Goal: Find specific page/section: Find specific page/section

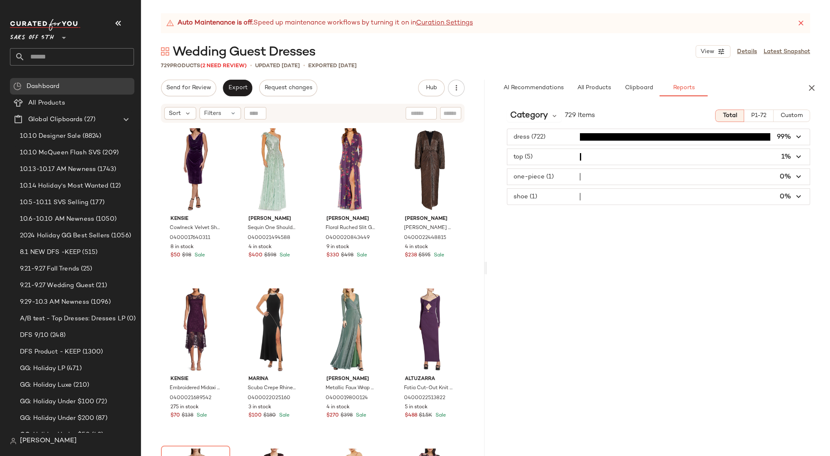
click at [75, 52] on input "text" at bounding box center [79, 56] width 109 height 17
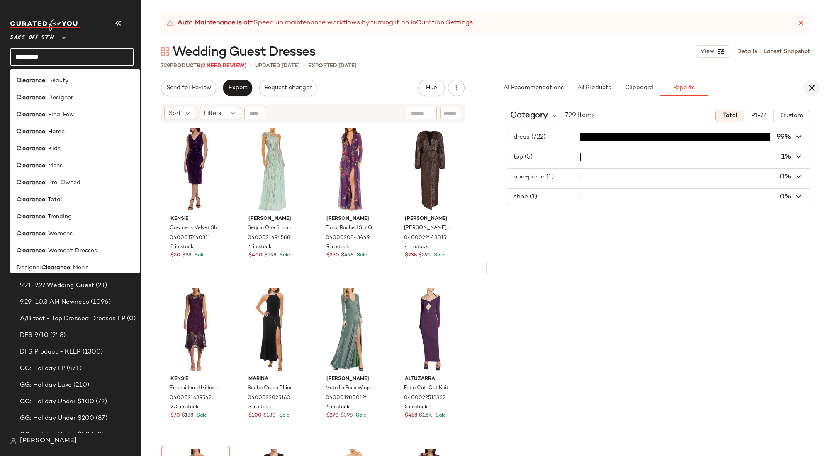
type input "*********"
click at [815, 84] on icon "button" at bounding box center [812, 88] width 10 height 10
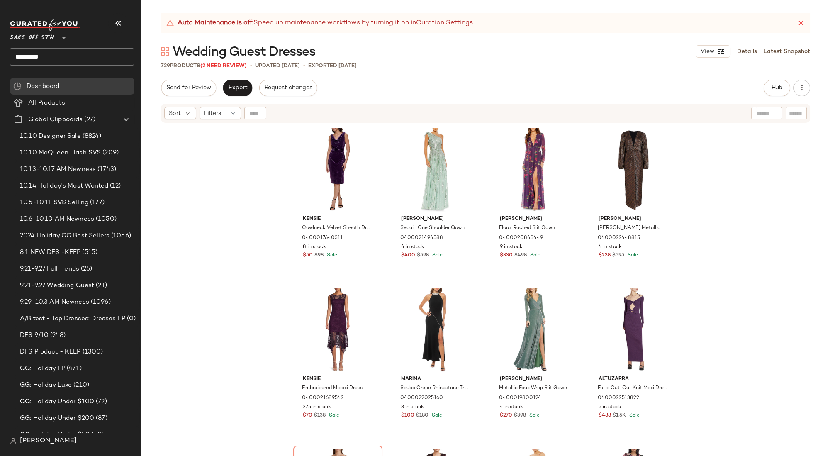
click at [66, 57] on input "*********" at bounding box center [72, 56] width 124 height 17
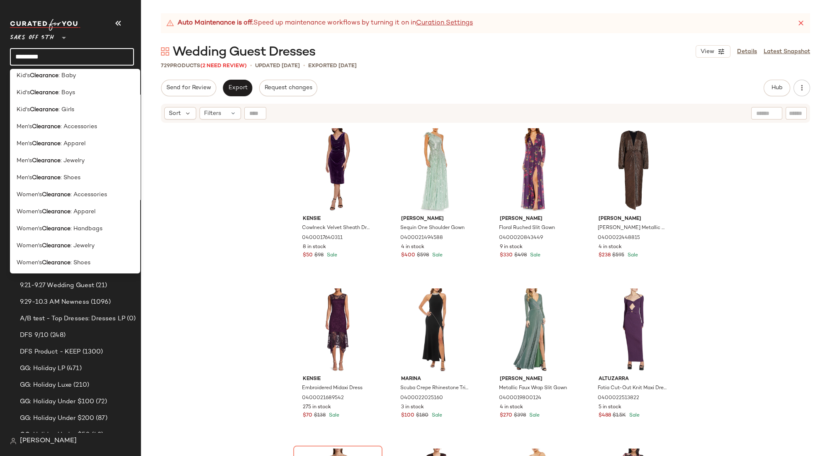
scroll to position [397, 0]
click at [84, 210] on span ": Apparel" at bounding box center [83, 210] width 25 height 9
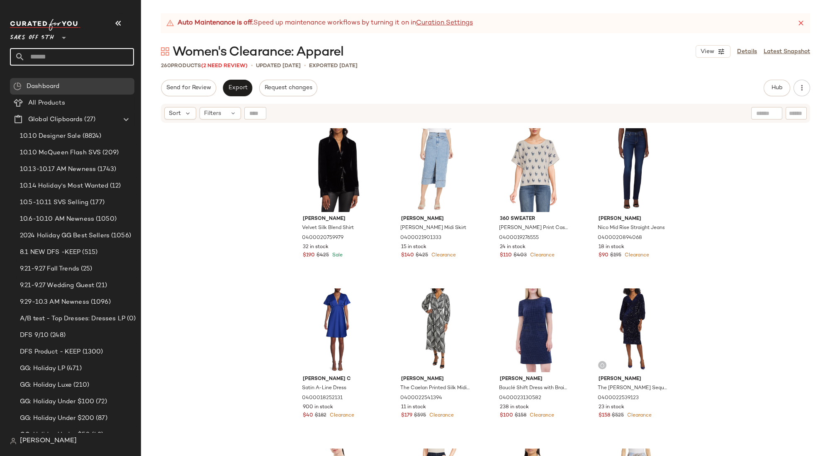
click at [43, 58] on input "text" at bounding box center [79, 56] width 109 height 17
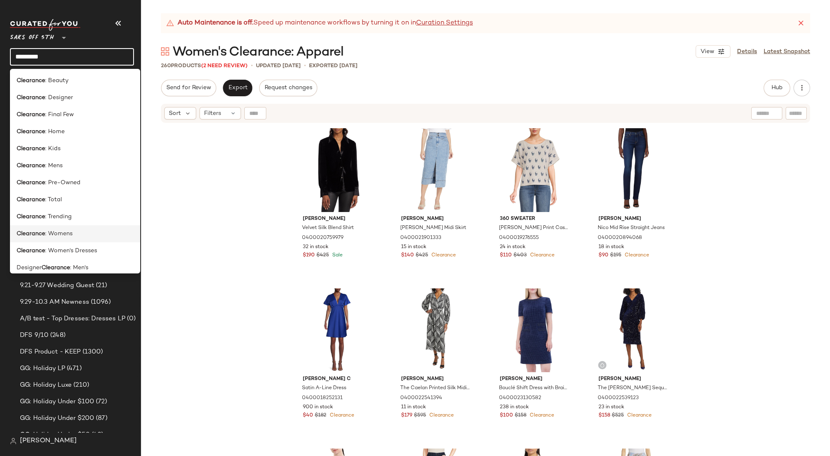
type input "*********"
click at [83, 233] on div "Clearance : Womens" at bounding box center [75, 233] width 117 height 9
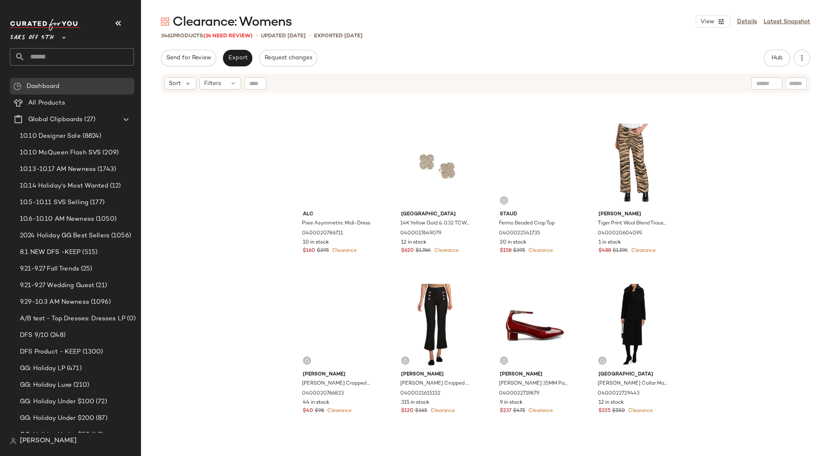
scroll to position [2389, 0]
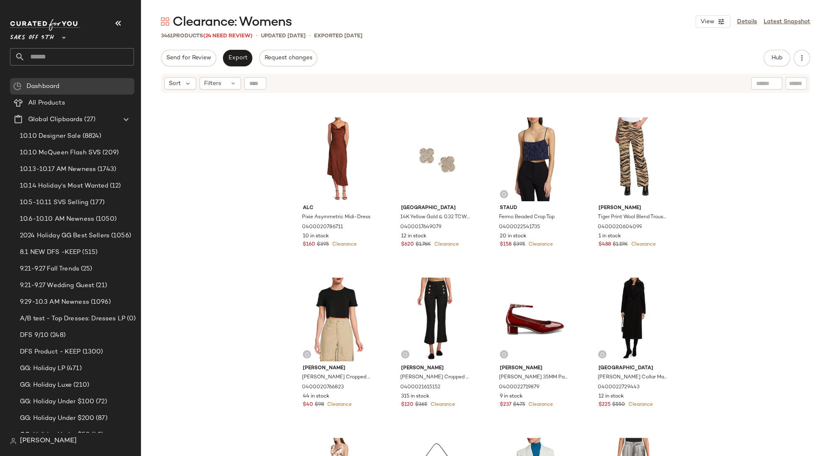
click at [264, 216] on div "[PERSON_NAME] Linen-Blend Striped Fringe Poncho 0400022684563 10 in stock $800 …" at bounding box center [485, 286] width 689 height 385
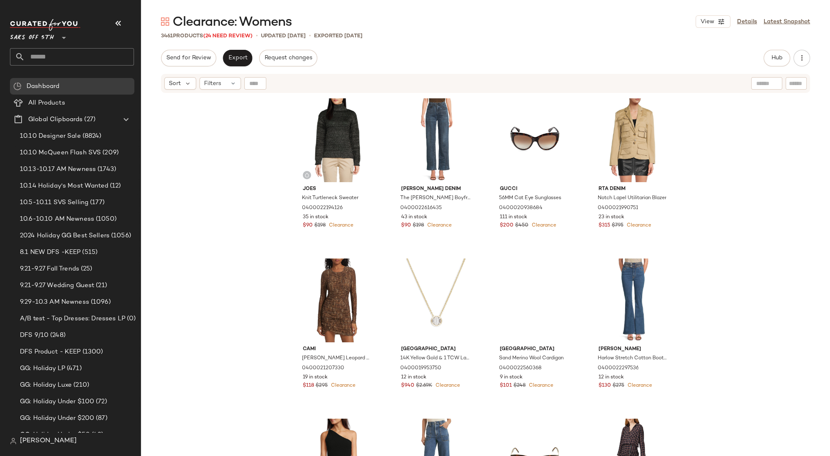
scroll to position [0, 0]
click at [747, 204] on div "Joes Knit Turtleneck Sweater 0400022194126 35 in stock $90 $198 Clearance [PERS…" at bounding box center [485, 286] width 689 height 385
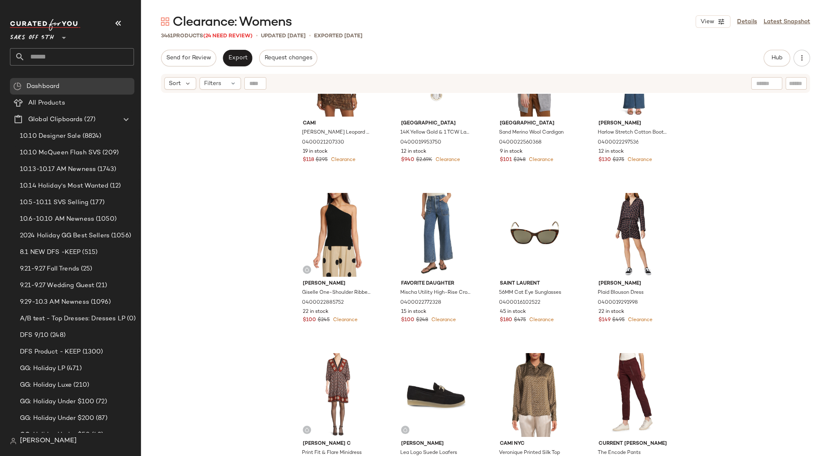
scroll to position [234, 0]
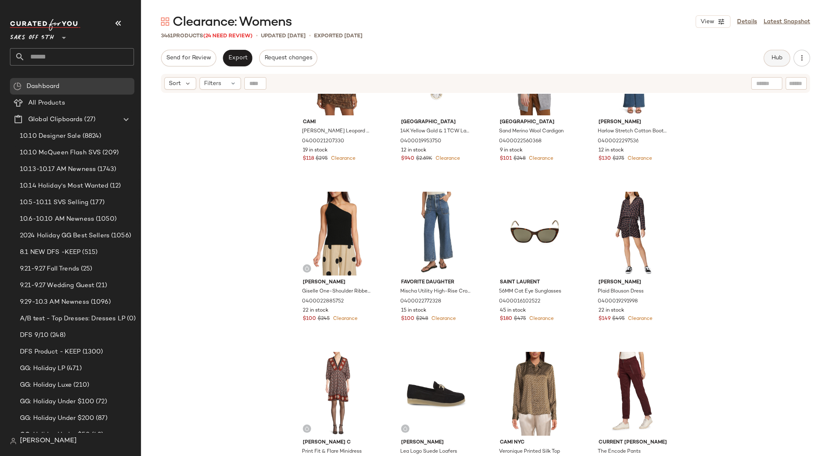
click at [773, 56] on span "Hub" at bounding box center [777, 58] width 12 height 7
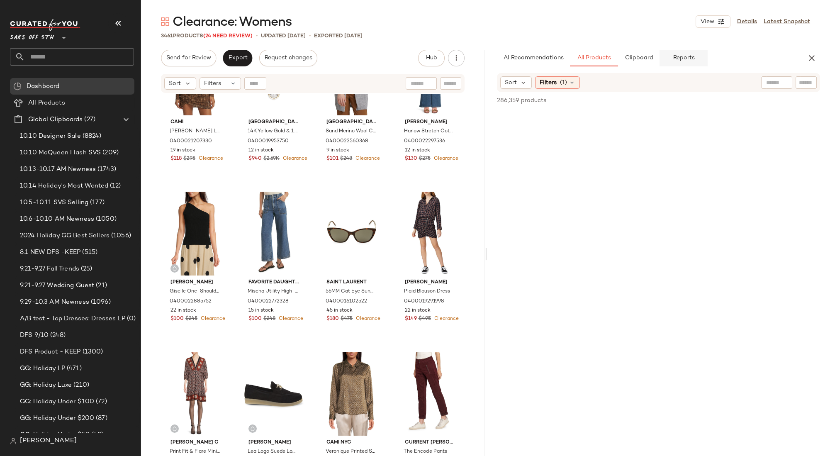
click at [697, 54] on button "Reports" at bounding box center [684, 58] width 48 height 17
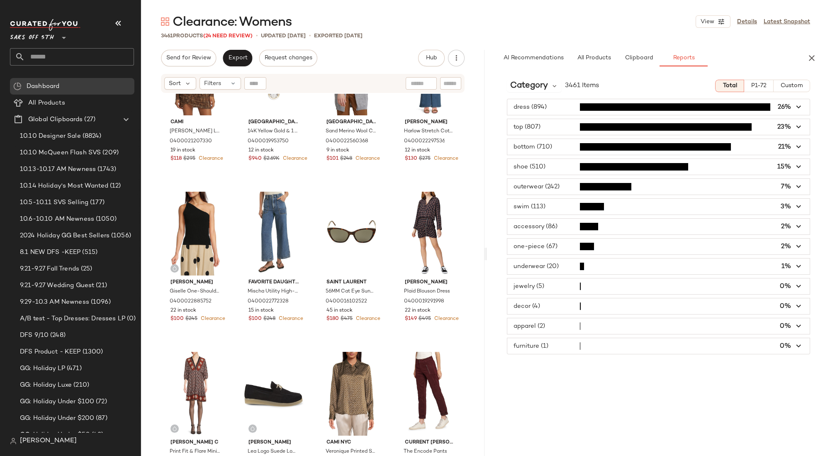
click at [757, 79] on div "Category 3461 Items Total P1-72 Custom dress (894) 26% top (807) 23% bottom (71…" at bounding box center [658, 265] width 343 height 385
click at [757, 85] on span "P1-72" at bounding box center [759, 86] width 16 height 7
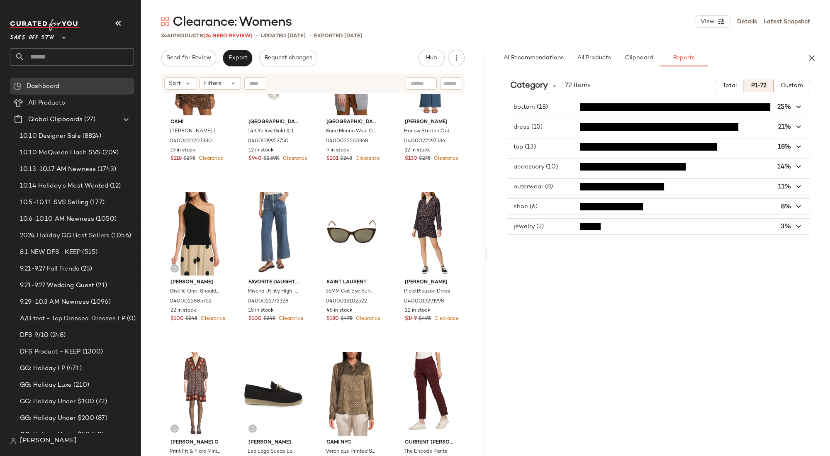
click at [565, 287] on div "Category 72 Items Total P1-72 Custom bottom (18) 25% dress (15) 21% top (13) 18…" at bounding box center [658, 265] width 343 height 385
click at [526, 263] on div "Category 72 Items Total P1-72 Custom bottom (18) 25% dress (15) 21% top (13) 18…" at bounding box center [658, 265] width 343 height 385
click at [68, 61] on input "text" at bounding box center [79, 56] width 109 height 17
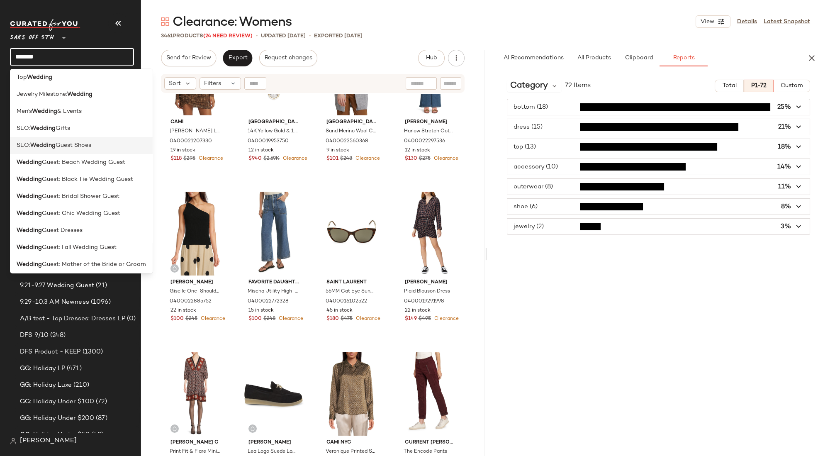
scroll to position [52, 0]
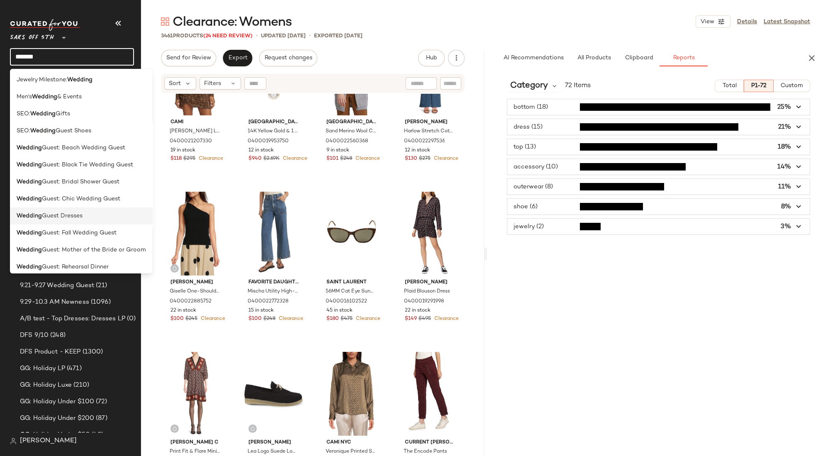
type input "*******"
click at [89, 215] on div "Wedding Guest Dresses" at bounding box center [81, 216] width 129 height 9
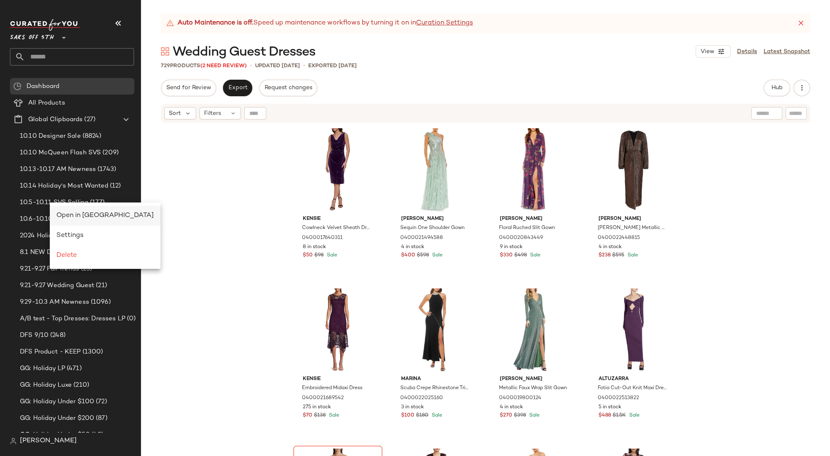
click at [74, 212] on span "Open in [GEOGRAPHIC_DATA]" at bounding box center [104, 215] width 97 height 7
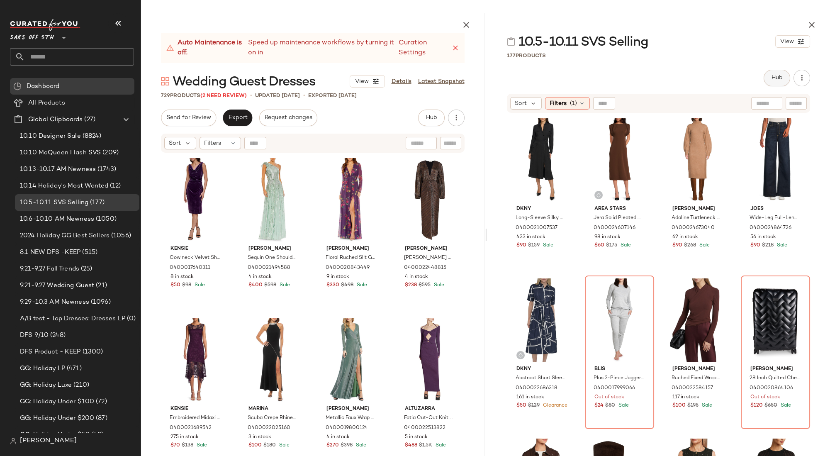
click at [775, 78] on span "Hub" at bounding box center [777, 78] width 12 height 7
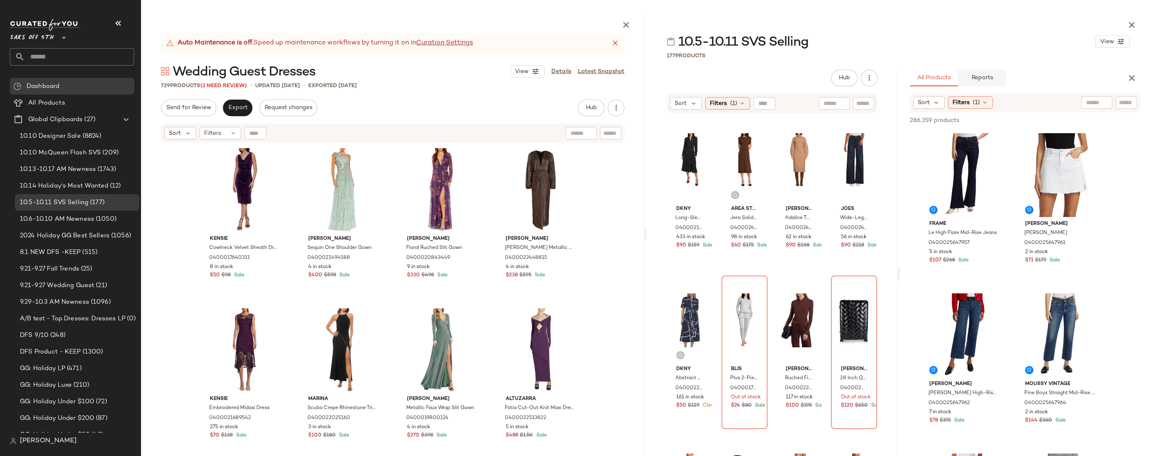
click at [830, 80] on span "Reports" at bounding box center [982, 78] width 22 height 7
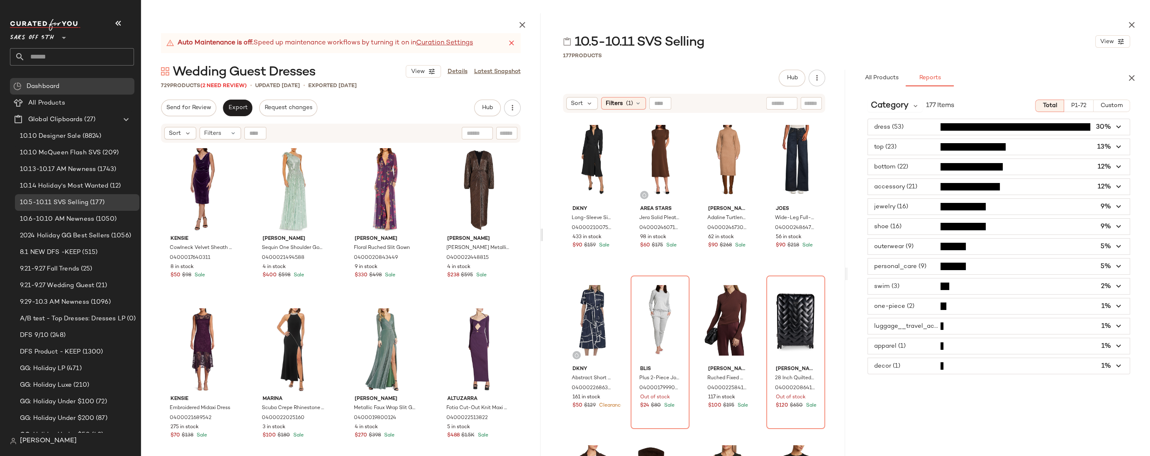
drag, startPoint x: 644, startPoint y: 236, endPoint x: 542, endPoint y: 240, distance: 102.5
click at [542, 240] on div at bounding box center [541, 234] width 3 height 443
click at [830, 58] on div "177 Products" at bounding box center [846, 55] width 607 height 8
click at [830, 66] on div "10.5-10.11 SVS Selling View 177 Products Hub Send for Review External Review In…" at bounding box center [846, 234] width 607 height 443
click at [830, 125] on span "button" at bounding box center [999, 127] width 262 height 16
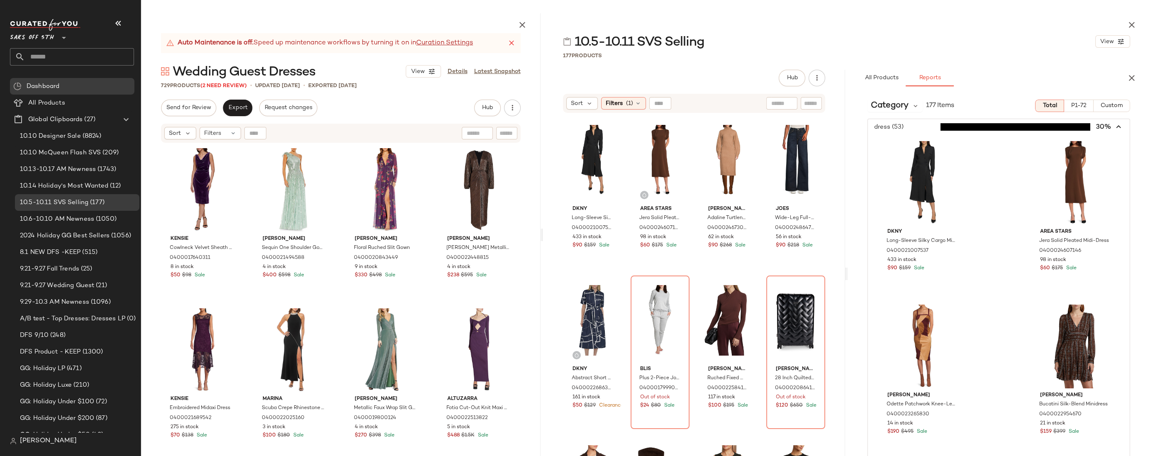
click at [830, 126] on icon "button" at bounding box center [1119, 127] width 10 height 10
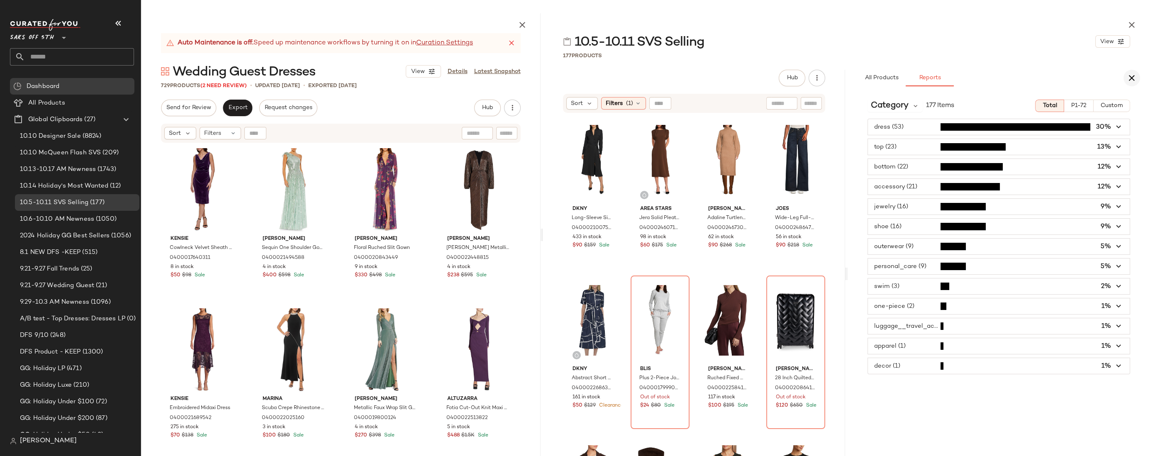
click at [830, 78] on button "button" at bounding box center [1131, 78] width 17 height 17
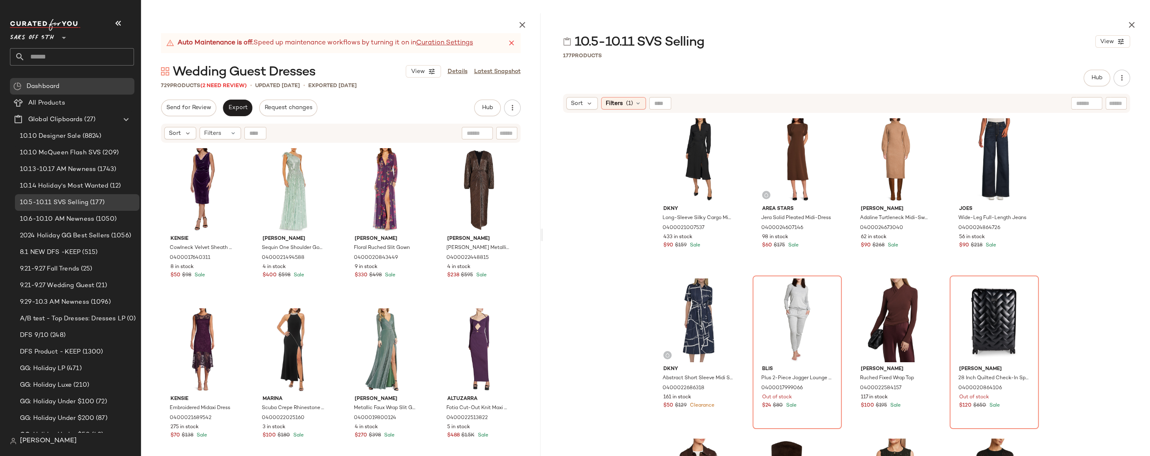
click at [830, 43] on div "10.5-10.11 SVS Selling View" at bounding box center [846, 41] width 607 height 17
click at [830, 56] on div "177 Products" at bounding box center [846, 55] width 607 height 8
click at [830, 25] on icon "button" at bounding box center [1132, 25] width 10 height 10
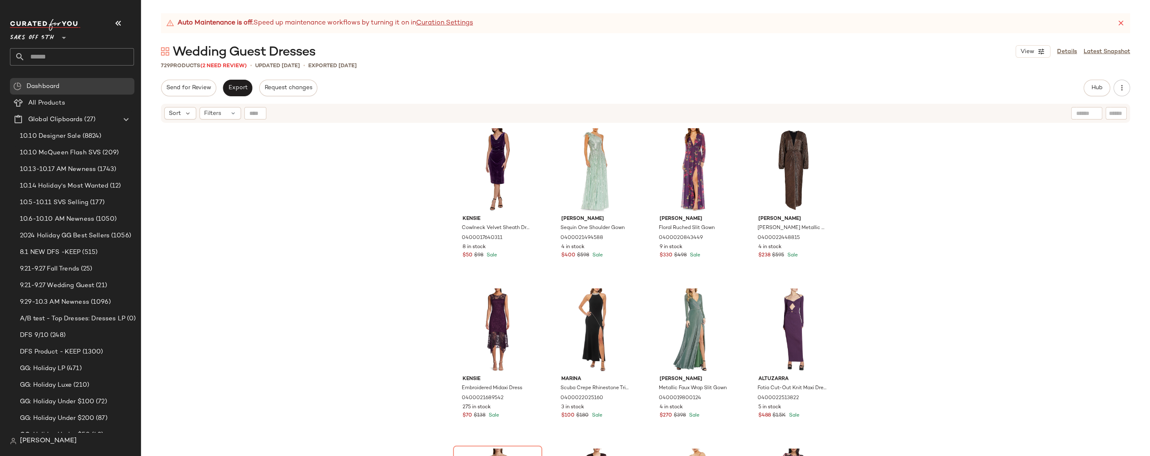
click at [311, 192] on div "[PERSON_NAME] Velvet Sheath Dress 0400017640311 8 in stock $50 $98 Sale [PERSON…" at bounding box center [645, 300] width 1009 height 353
click at [44, 56] on input "text" at bounding box center [79, 56] width 109 height 17
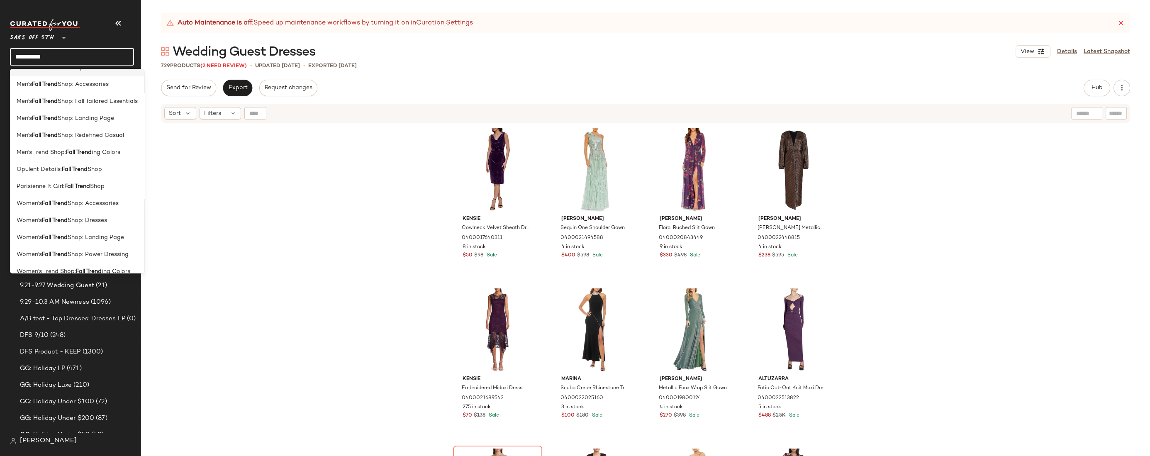
scroll to position [91, 0]
type input "**********"
click at [68, 231] on b "Fall Trend" at bounding box center [55, 227] width 26 height 9
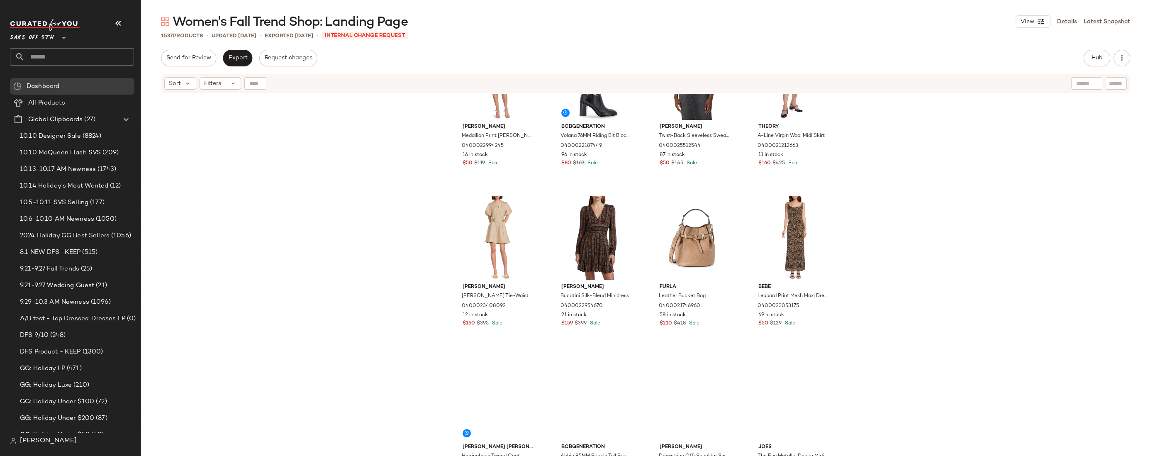
scroll to position [727, 0]
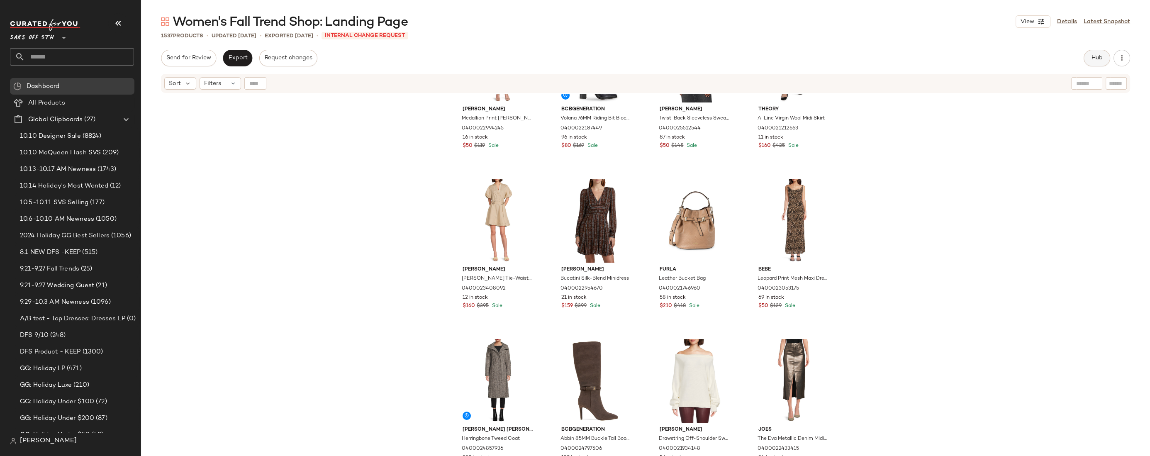
click at [830, 59] on span "Hub" at bounding box center [1097, 58] width 12 height 7
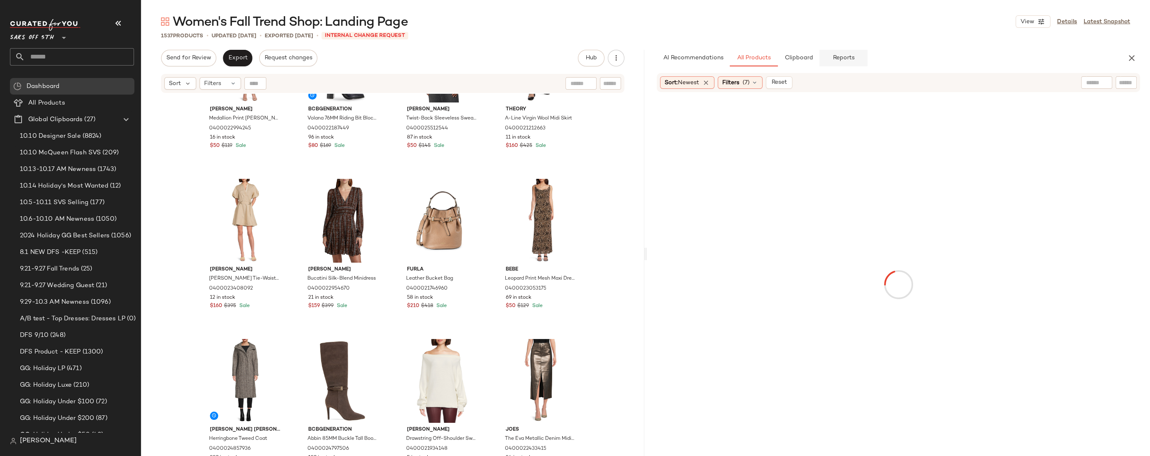
click at [830, 57] on span "Reports" at bounding box center [843, 58] width 22 height 7
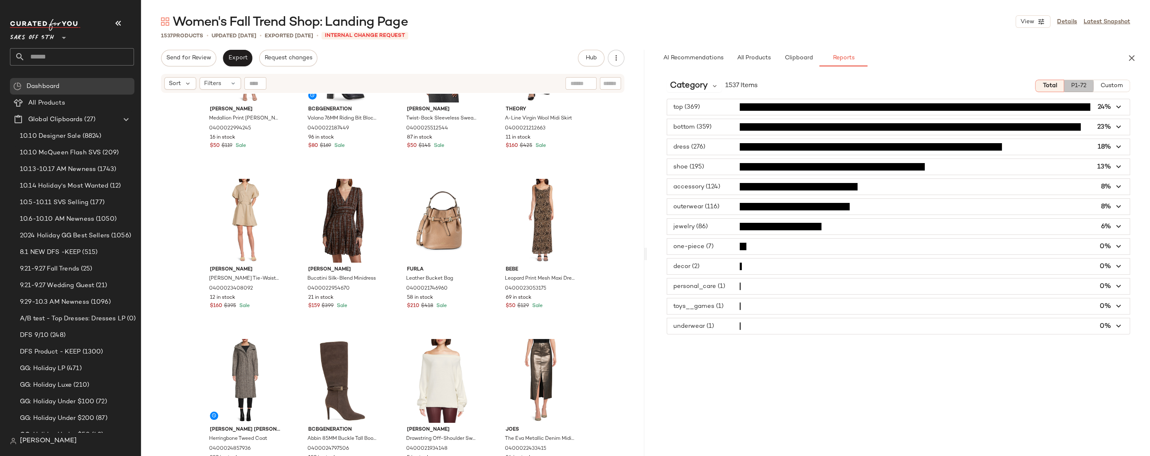
click at [830, 85] on span "P1-72" at bounding box center [1079, 86] width 16 height 7
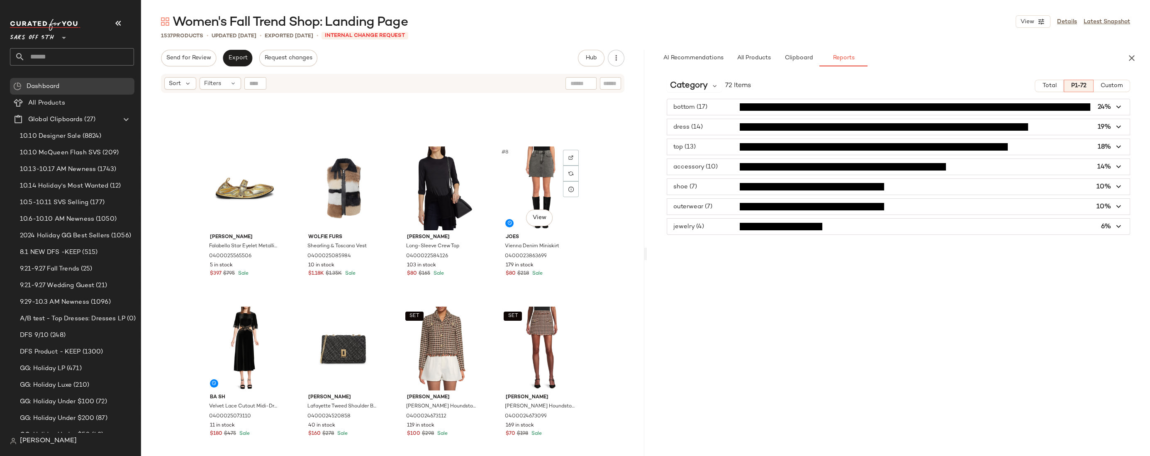
scroll to position [0, 0]
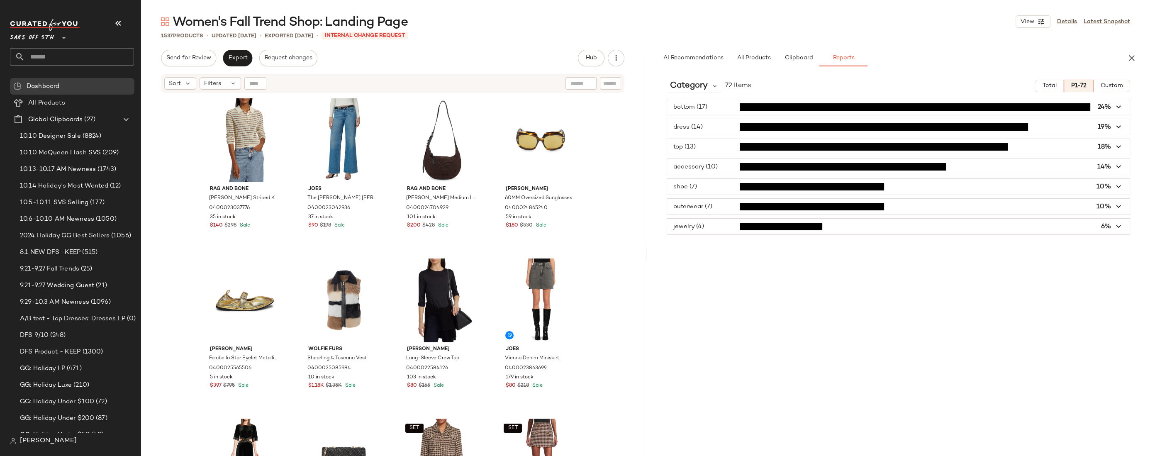
click at [716, 168] on span "button" at bounding box center [898, 167] width 462 height 16
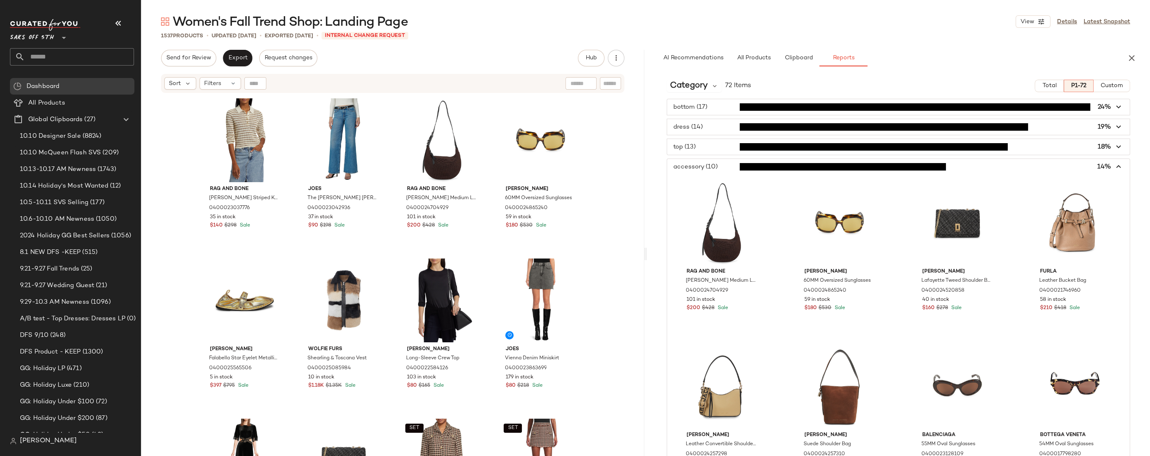
click at [716, 168] on span "button" at bounding box center [898, 167] width 462 height 16
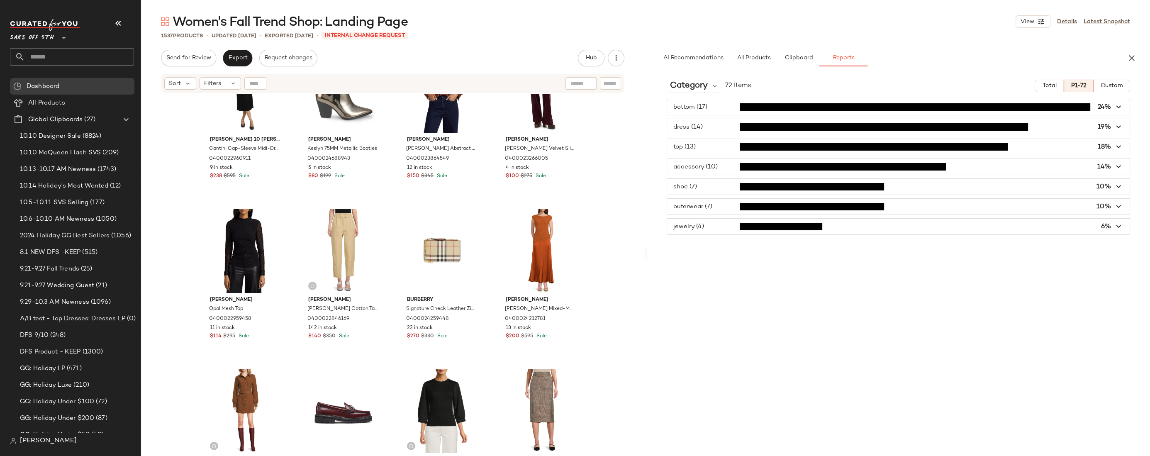
scroll to position [3899, 0]
